Goal: Task Accomplishment & Management: Use online tool/utility

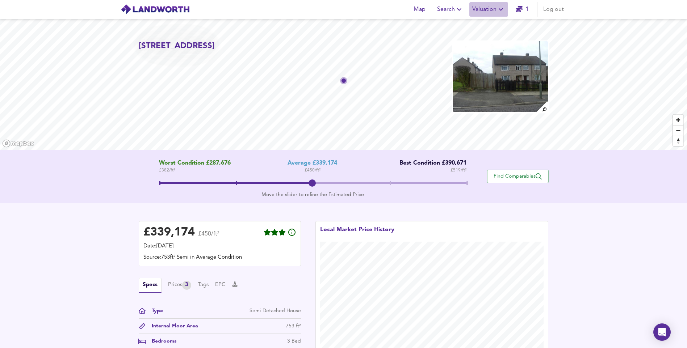
click at [499, 12] on icon "button" at bounding box center [500, 9] width 9 height 9
click at [490, 27] on li "New Valuation Report" at bounding box center [488, 26] width 86 height 13
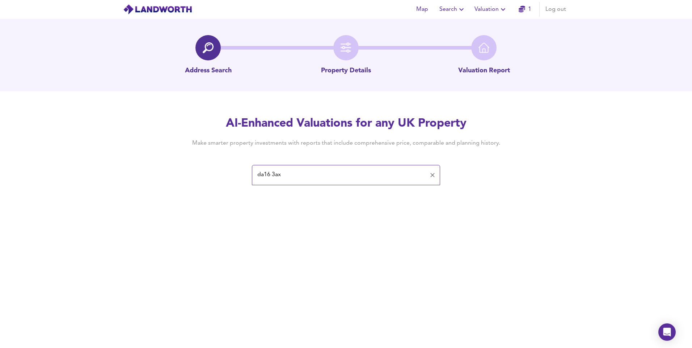
type input "da16 3ax"
click at [361, 170] on input "da16 3ax" at bounding box center [340, 175] width 171 height 14
click at [356, 215] on div "Map Search Valuation 1 Log out Address Search Property Details Valuation Report…" at bounding box center [346, 174] width 692 height 348
type input "da16 3ax"
click at [303, 178] on input "da16 3ax" at bounding box center [340, 175] width 171 height 14
